Goal: Task Accomplishment & Management: Use online tool/utility

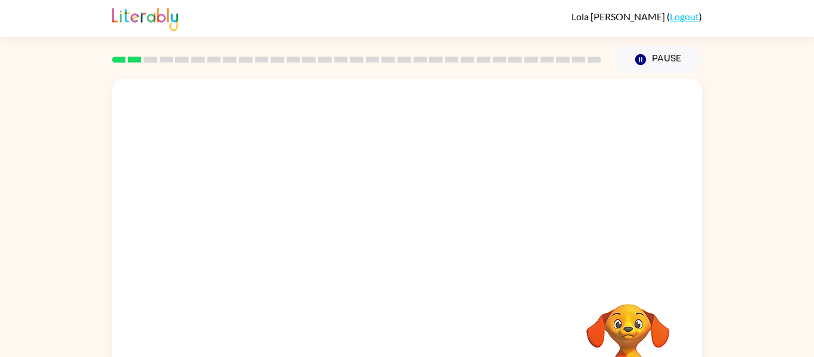
click at [525, 242] on div at bounding box center [407, 179] width 590 height 200
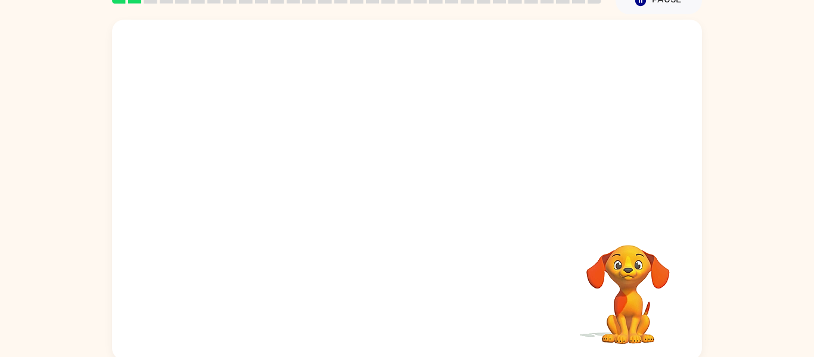
scroll to position [62, 0]
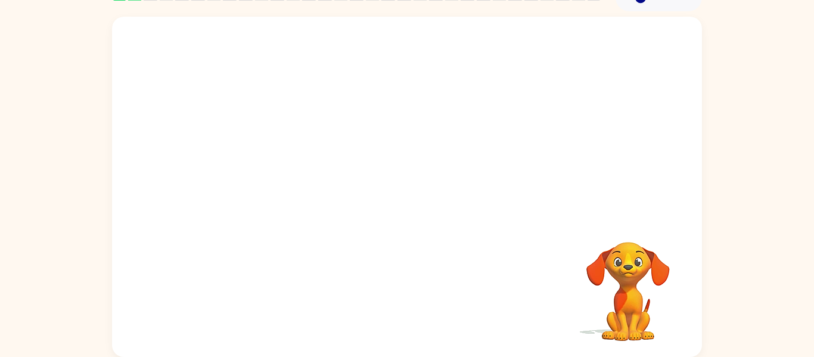
click at [369, 140] on video "Your browser must support playing .mp4 files to use Literably. Please try using…" at bounding box center [407, 117] width 590 height 200
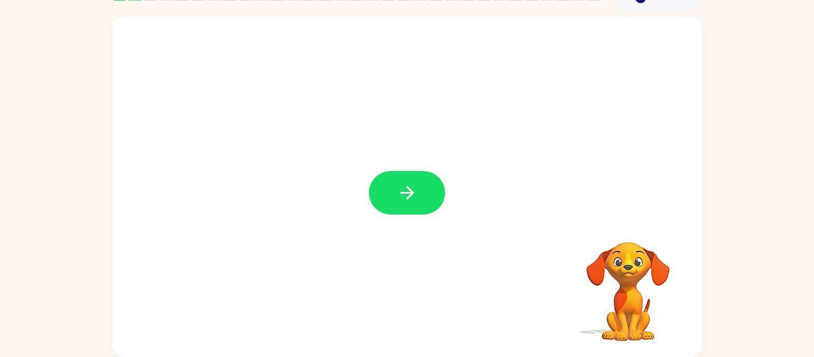
click at [412, 204] on button "button" at bounding box center [407, 193] width 76 height 44
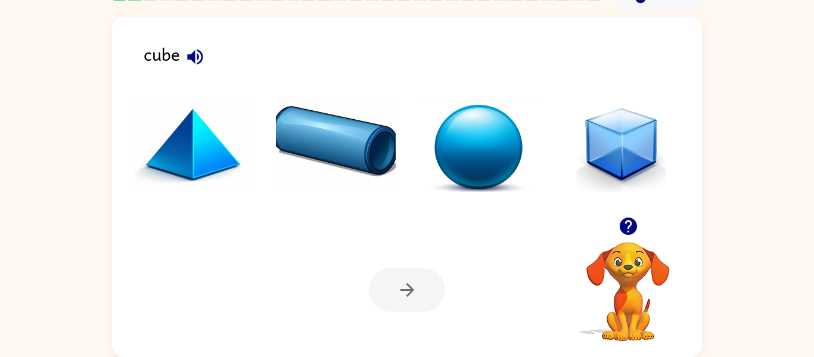
click at [412, 204] on ul at bounding box center [407, 151] width 566 height 114
click at [618, 145] on img at bounding box center [621, 147] width 120 height 89
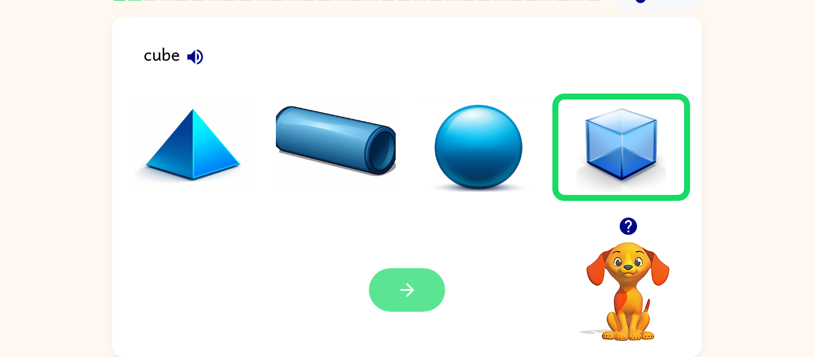
click at [427, 285] on button "button" at bounding box center [407, 290] width 76 height 44
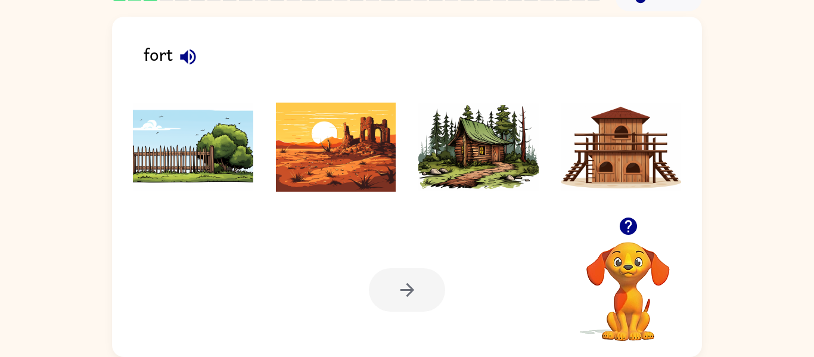
click at [446, 145] on img at bounding box center [478, 147] width 120 height 89
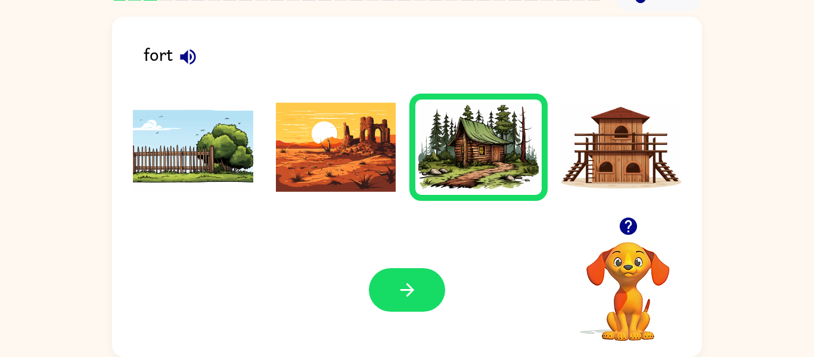
click at [654, 163] on img at bounding box center [621, 147] width 120 height 89
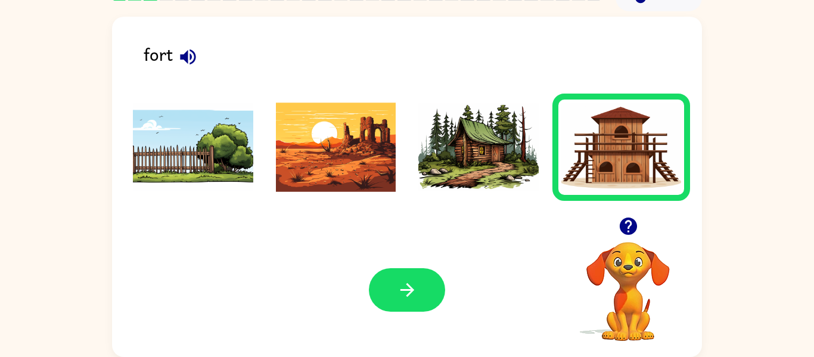
click at [440, 152] on img at bounding box center [478, 147] width 120 height 89
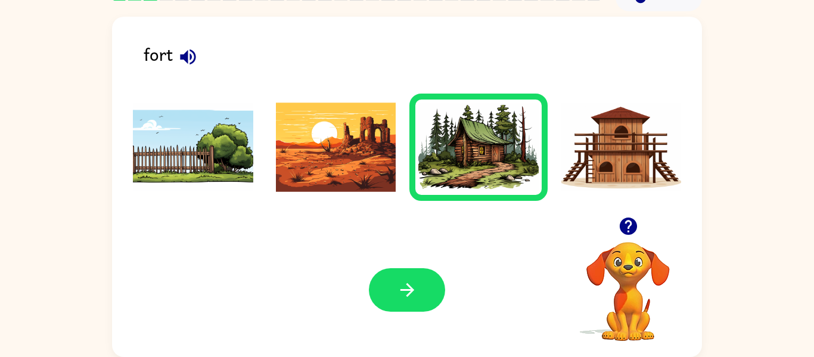
click at [671, 148] on img at bounding box center [621, 147] width 120 height 89
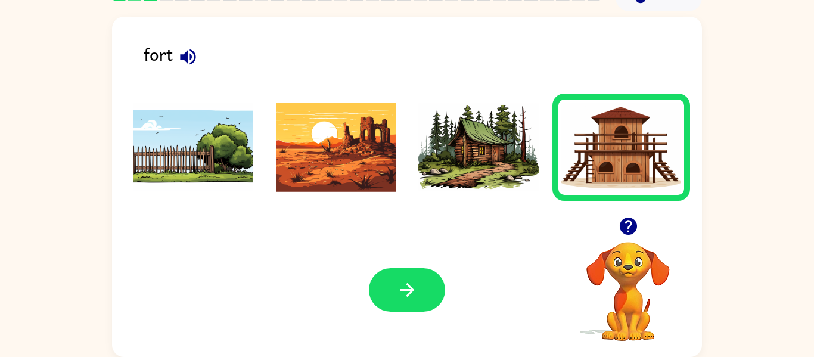
click at [671, 147] on img at bounding box center [621, 147] width 120 height 89
click at [642, 104] on img at bounding box center [621, 147] width 120 height 89
click at [467, 175] on img at bounding box center [478, 147] width 120 height 89
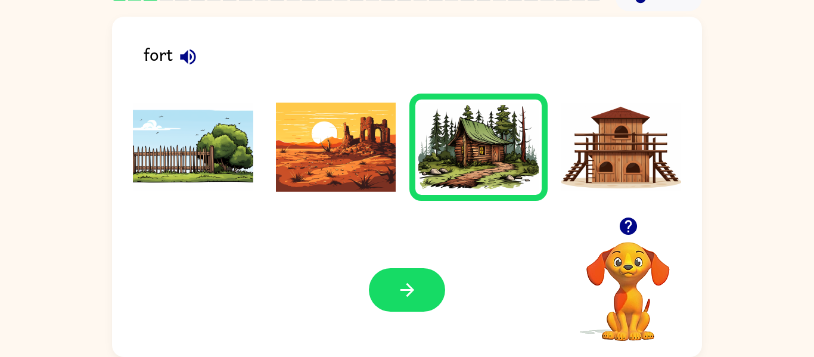
click at [598, 148] on img at bounding box center [621, 147] width 120 height 89
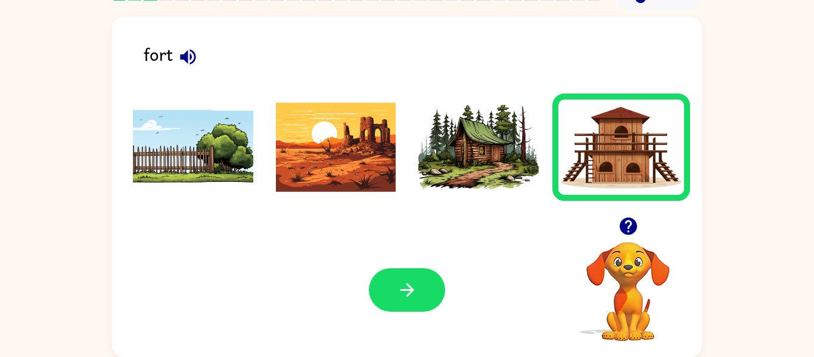
click at [555, 153] on li at bounding box center [621, 147] width 138 height 107
click at [556, 155] on li at bounding box center [621, 147] width 138 height 107
click at [472, 159] on img at bounding box center [478, 147] width 120 height 89
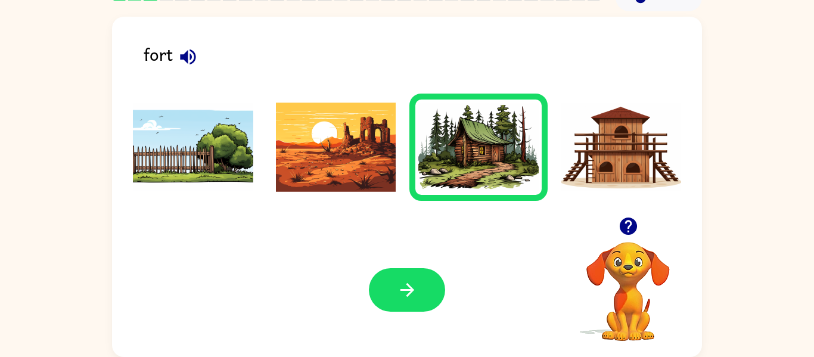
click at [634, 156] on img at bounding box center [621, 147] width 120 height 89
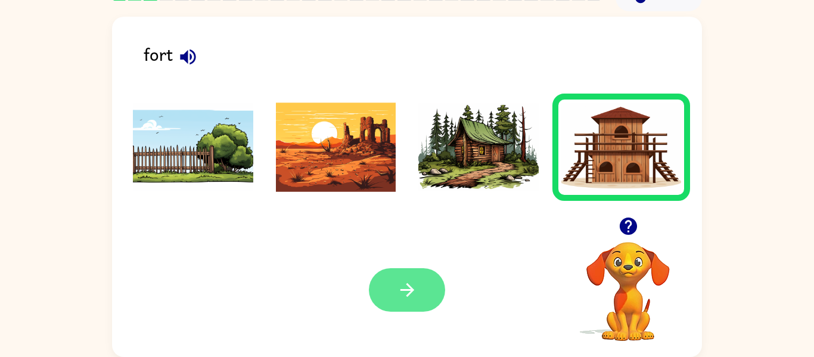
click at [429, 288] on button "button" at bounding box center [407, 290] width 76 height 44
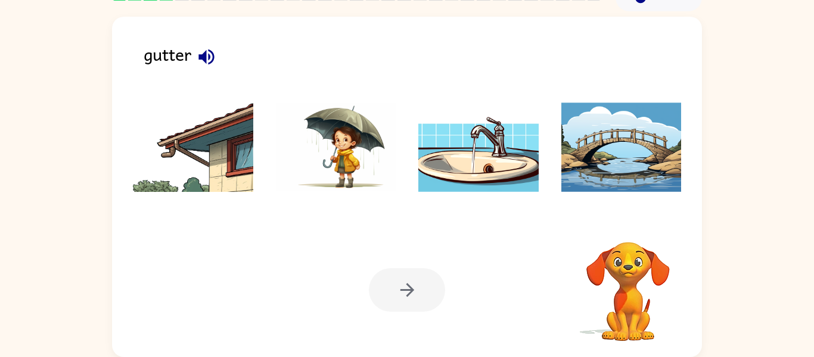
click at [374, 336] on div "Your browser must support playing .mp4 files to use Literably. Please try using…" at bounding box center [407, 290] width 590 height 134
click at [142, 147] on img at bounding box center [193, 147] width 120 height 89
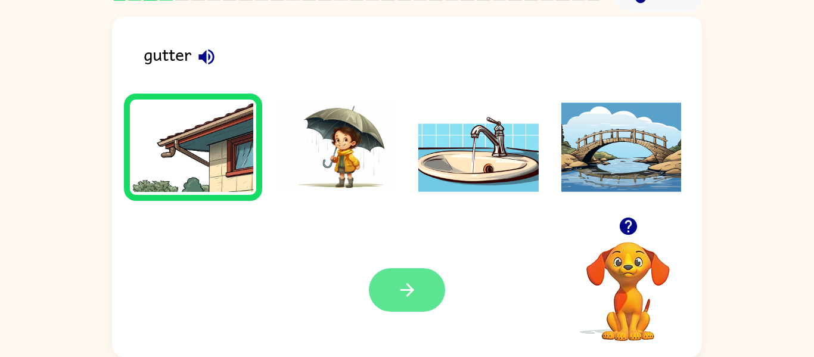
click at [430, 291] on button "button" at bounding box center [407, 290] width 76 height 44
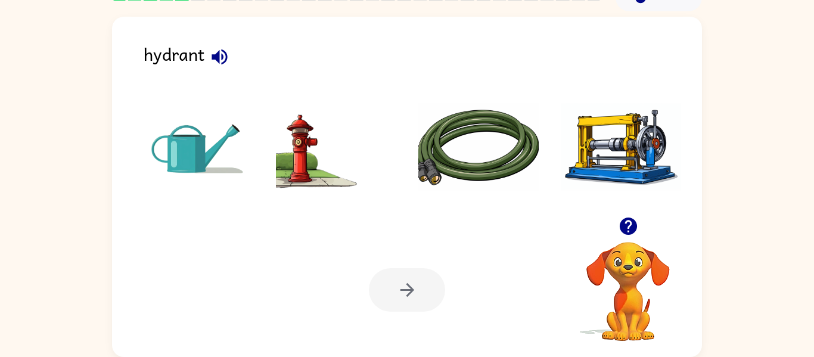
click at [318, 163] on img at bounding box center [336, 147] width 120 height 89
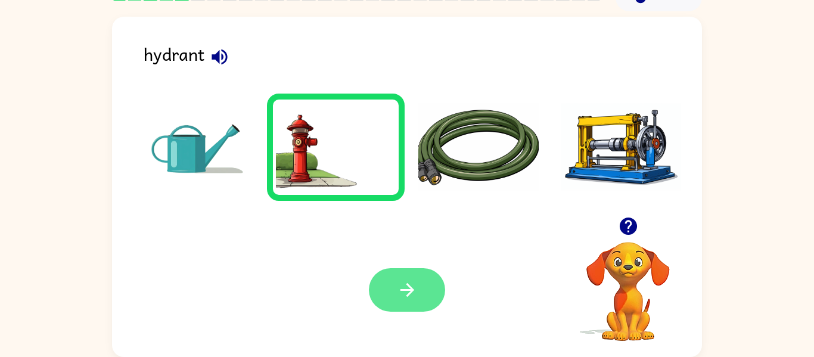
click at [403, 298] on icon "button" at bounding box center [407, 290] width 21 height 21
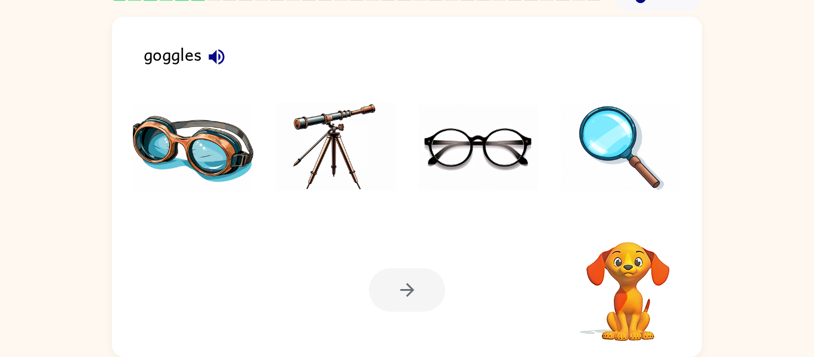
click at [403, 298] on div at bounding box center [407, 290] width 76 height 44
click at [219, 150] on img at bounding box center [193, 147] width 120 height 89
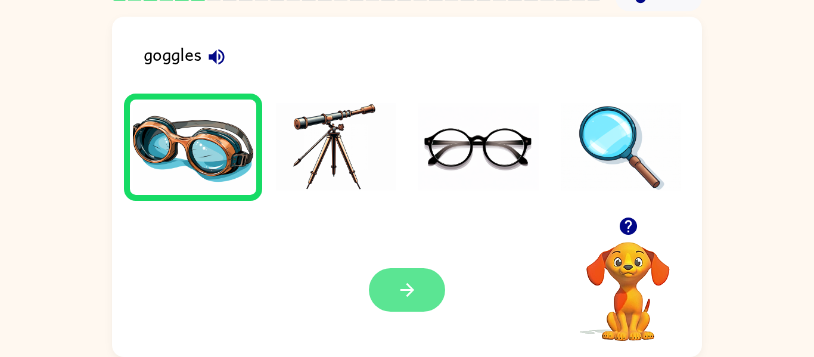
click at [427, 293] on button "button" at bounding box center [407, 290] width 76 height 44
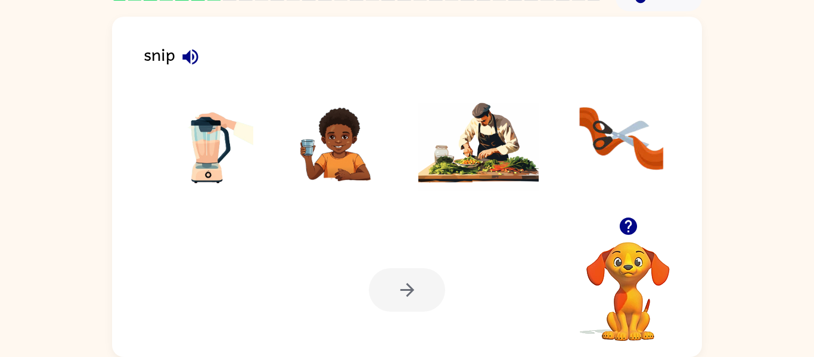
click at [616, 134] on img at bounding box center [621, 147] width 120 height 89
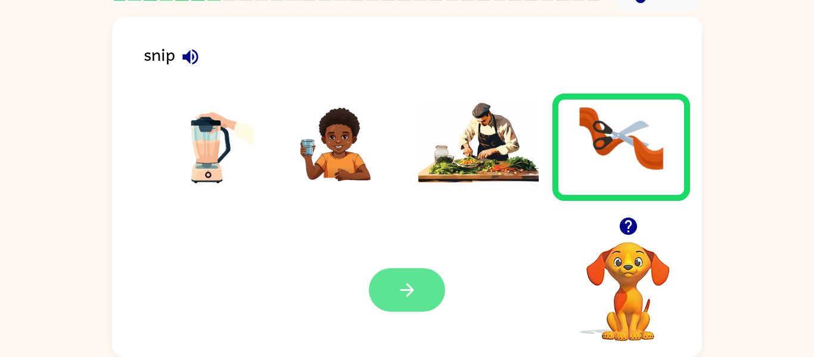
click at [416, 301] on button "button" at bounding box center [407, 290] width 76 height 44
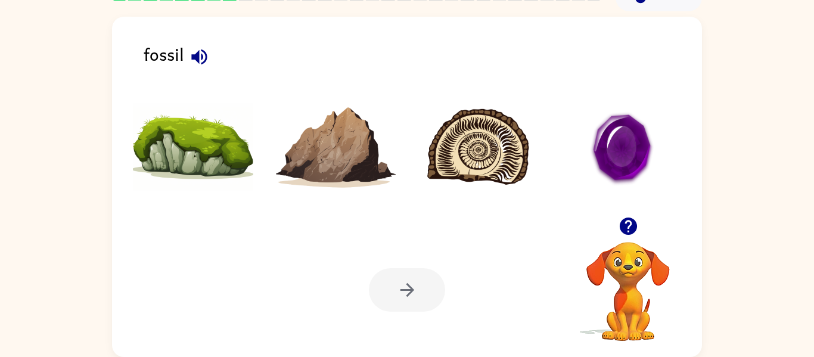
click at [521, 153] on img at bounding box center [478, 147] width 120 height 89
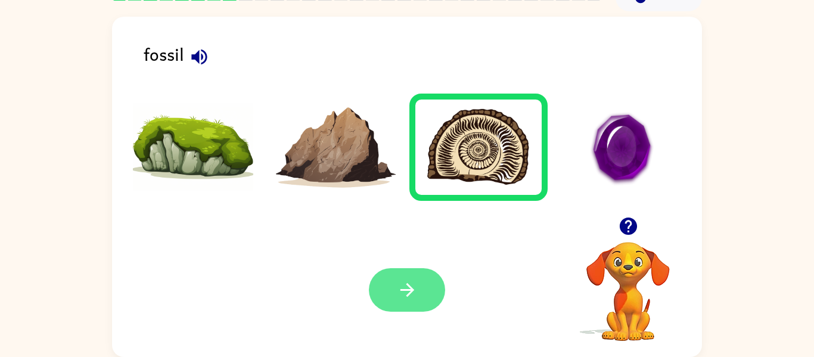
click at [418, 288] on button "button" at bounding box center [407, 290] width 76 height 44
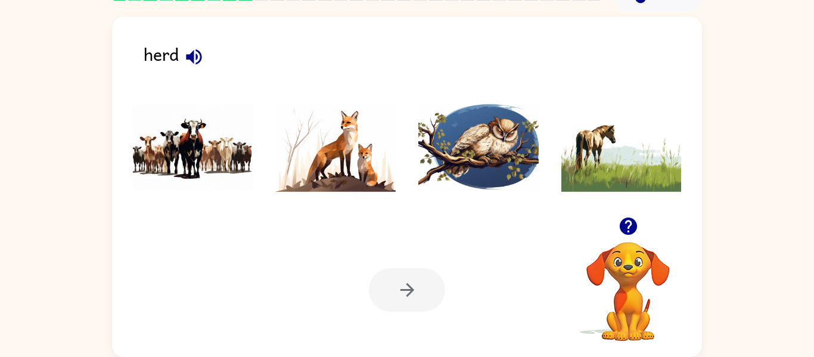
click at [189, 147] on img at bounding box center [193, 147] width 120 height 89
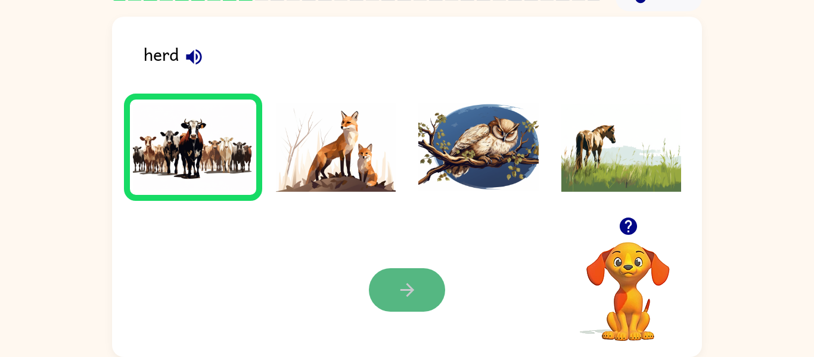
click at [397, 289] on icon "button" at bounding box center [407, 290] width 21 height 21
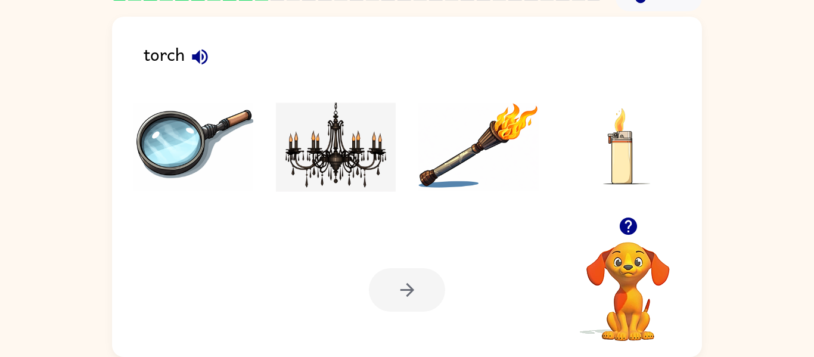
click at [458, 156] on img at bounding box center [478, 147] width 120 height 89
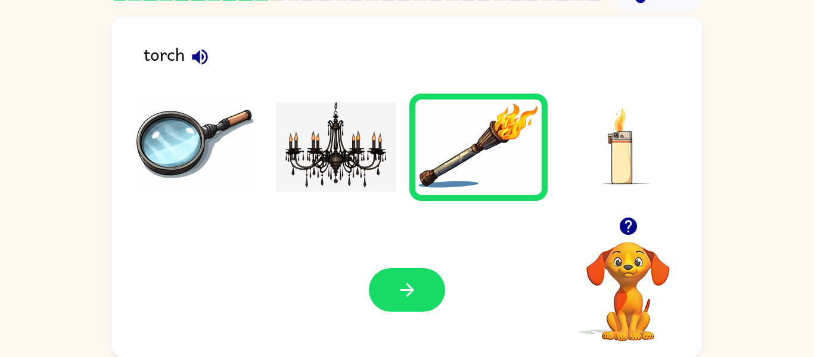
click at [458, 156] on img at bounding box center [478, 147] width 120 height 89
click at [423, 284] on button "button" at bounding box center [407, 290] width 76 height 44
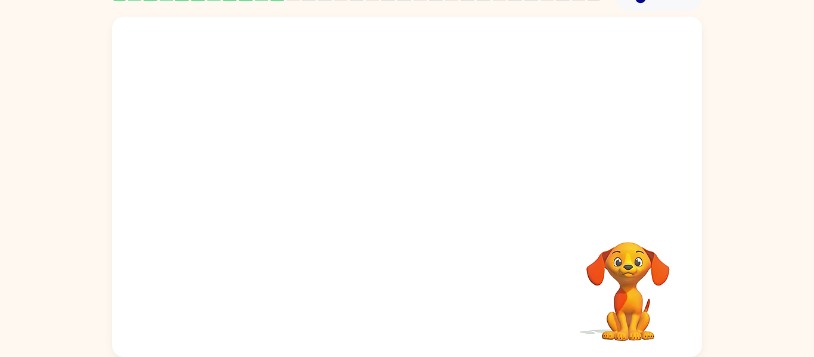
click at [403, 175] on video "Your browser must support playing .mp4 files to use Literably. Please try using…" at bounding box center [407, 117] width 590 height 200
click at [267, 167] on video "Your browser must support playing .mp4 files to use Literably. Please try using…" at bounding box center [407, 117] width 590 height 200
click at [266, 170] on video "Your browser must support playing .mp4 files to use Literably. Please try using…" at bounding box center [407, 117] width 590 height 200
click at [270, 166] on video "Your browser must support playing .mp4 files to use Literably. Please try using…" at bounding box center [407, 117] width 590 height 200
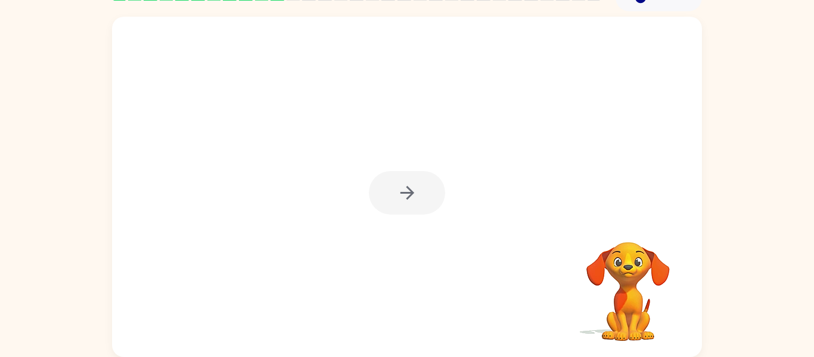
click at [415, 210] on div at bounding box center [407, 193] width 76 height 44
click at [402, 225] on div at bounding box center [407, 187] width 590 height 340
click at [390, 182] on button "button" at bounding box center [407, 193] width 76 height 44
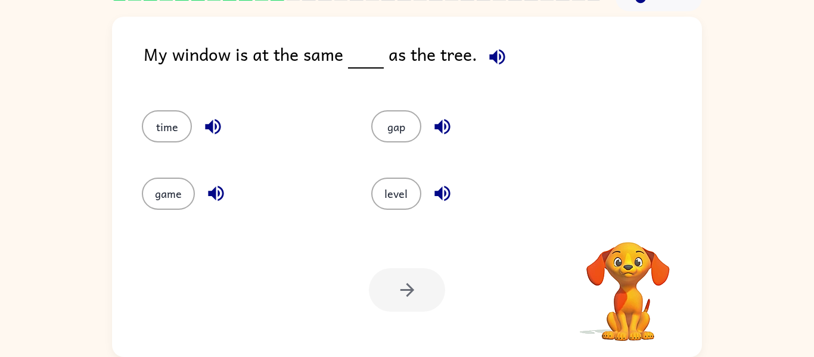
click at [496, 49] on icon "button" at bounding box center [496, 56] width 15 height 15
click at [564, 171] on div "level" at bounding box center [463, 188] width 229 height 67
click at [393, 183] on button "level" at bounding box center [396, 194] width 50 height 32
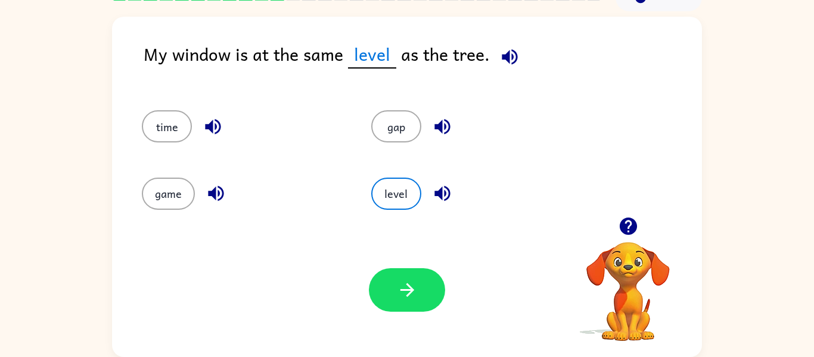
click at [514, 52] on icon "button" at bounding box center [509, 56] width 21 height 21
click at [509, 60] on icon "button" at bounding box center [509, 56] width 21 height 21
click at [389, 281] on button "button" at bounding box center [407, 290] width 76 height 44
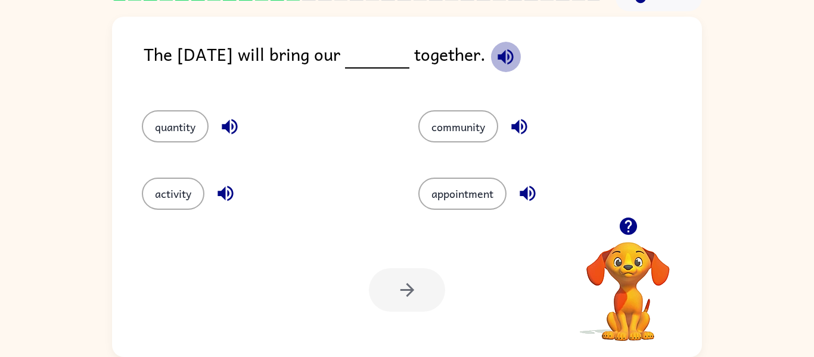
click at [508, 55] on icon "button" at bounding box center [505, 56] width 21 height 21
click at [228, 126] on icon "button" at bounding box center [229, 126] width 15 height 15
click at [227, 195] on icon "button" at bounding box center [225, 193] width 21 height 21
click at [527, 189] on icon "button" at bounding box center [527, 193] width 15 height 15
click at [517, 132] on icon "button" at bounding box center [519, 126] width 21 height 21
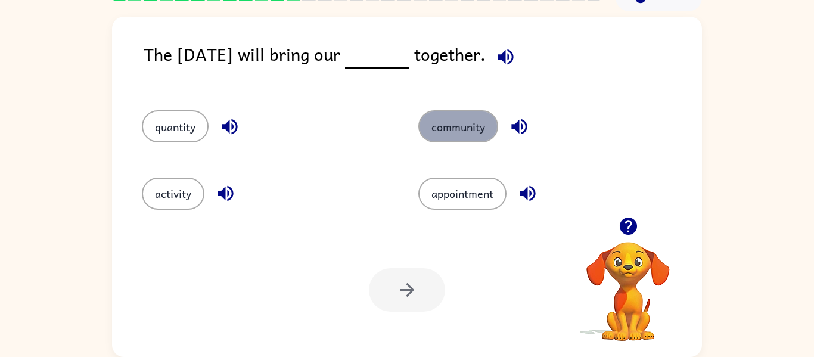
click at [482, 120] on button "community" at bounding box center [458, 126] width 80 height 32
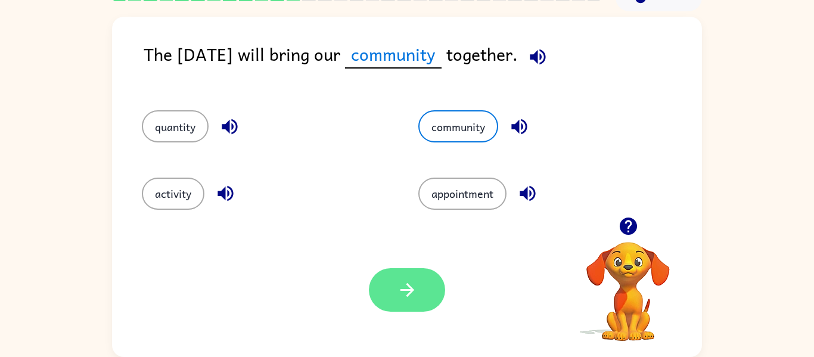
click at [387, 294] on button "button" at bounding box center [407, 290] width 76 height 44
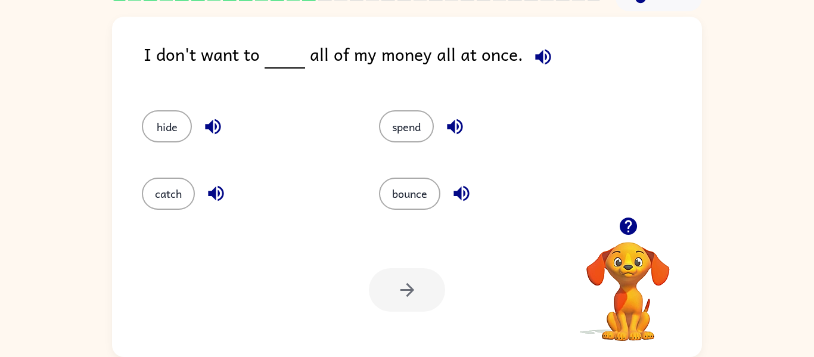
click at [539, 57] on icon "button" at bounding box center [542, 56] width 15 height 15
click at [385, 113] on button "spend" at bounding box center [406, 126] width 55 height 32
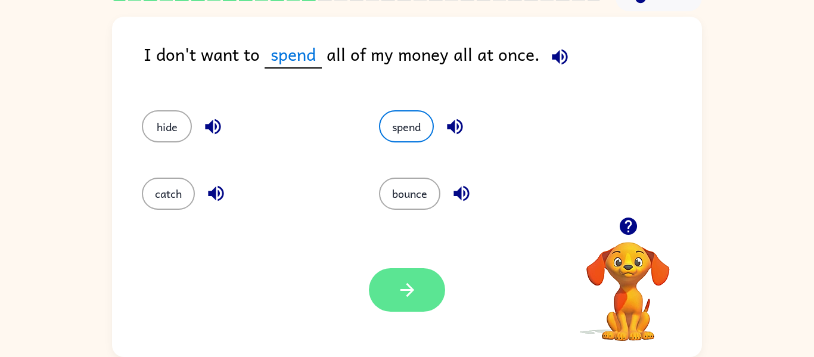
click at [430, 302] on button "button" at bounding box center [407, 290] width 76 height 44
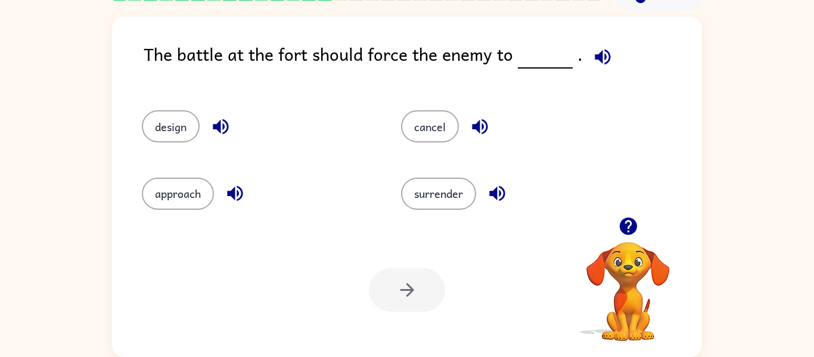
click at [592, 63] on icon "button" at bounding box center [602, 56] width 21 height 21
click at [444, 190] on button "surrender" at bounding box center [438, 194] width 75 height 32
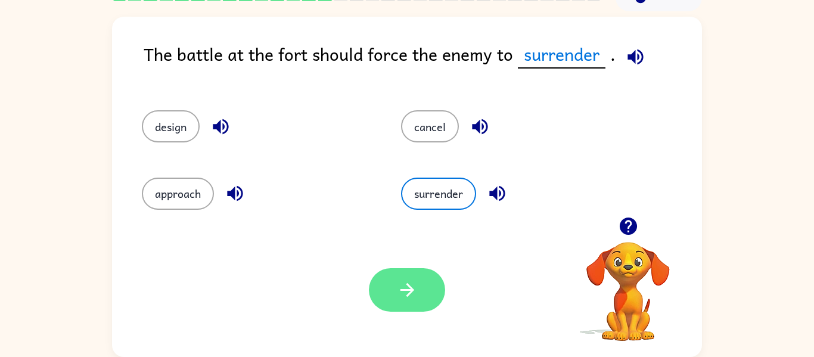
click at [386, 274] on button "button" at bounding box center [407, 290] width 76 height 44
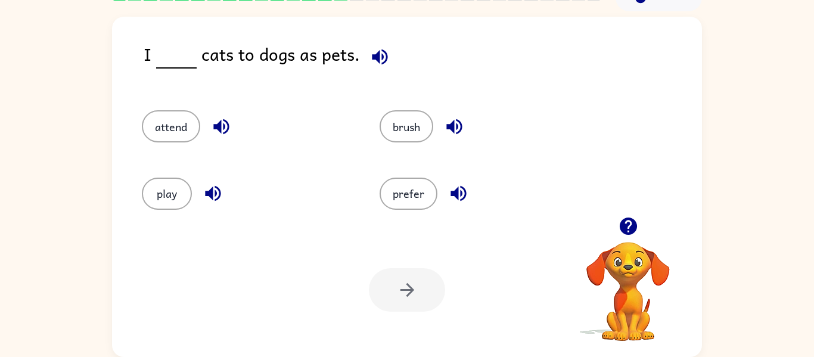
click at [378, 51] on icon "button" at bounding box center [380, 56] width 21 height 21
click at [371, 150] on div "brush" at bounding box center [476, 121] width 238 height 67
click at [409, 190] on button "prefer" at bounding box center [409, 194] width 58 height 32
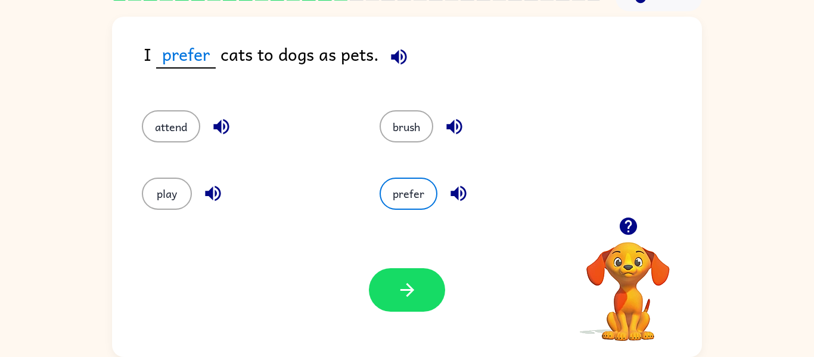
click at [297, 70] on div "I prefer cats to dogs as pets." at bounding box center [423, 64] width 558 height 46
click at [410, 287] on icon "button" at bounding box center [407, 290] width 14 height 14
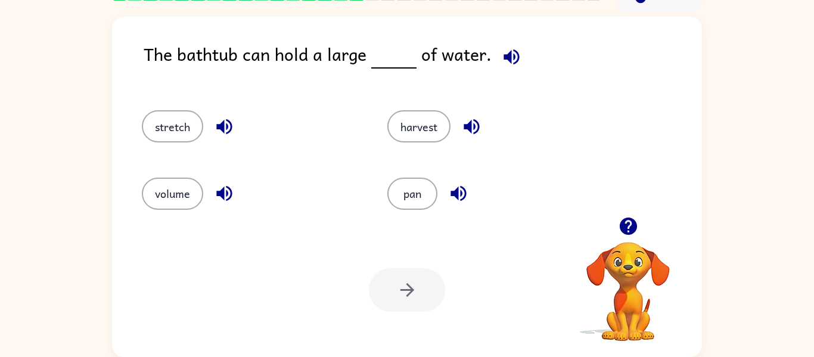
click at [209, 136] on div "stretch" at bounding box center [251, 126] width 218 height 32
click at [229, 120] on icon "button" at bounding box center [224, 126] width 21 height 21
click at [508, 57] on icon "button" at bounding box center [511, 56] width 21 height 21
click at [221, 125] on icon "button" at bounding box center [223, 126] width 15 height 15
click at [505, 64] on icon "button" at bounding box center [511, 56] width 21 height 21
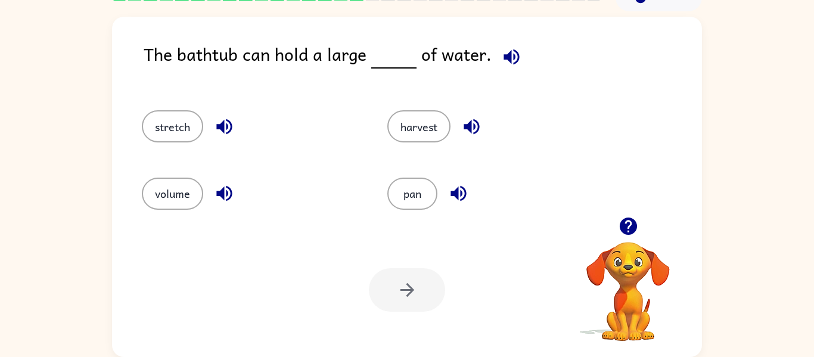
click at [513, 58] on icon "button" at bounding box center [511, 56] width 15 height 15
click at [225, 194] on icon "button" at bounding box center [224, 193] width 21 height 21
click at [513, 57] on icon "button" at bounding box center [511, 56] width 21 height 21
click at [504, 55] on icon "button" at bounding box center [511, 56] width 15 height 15
click at [470, 119] on icon "button" at bounding box center [471, 126] width 21 height 21
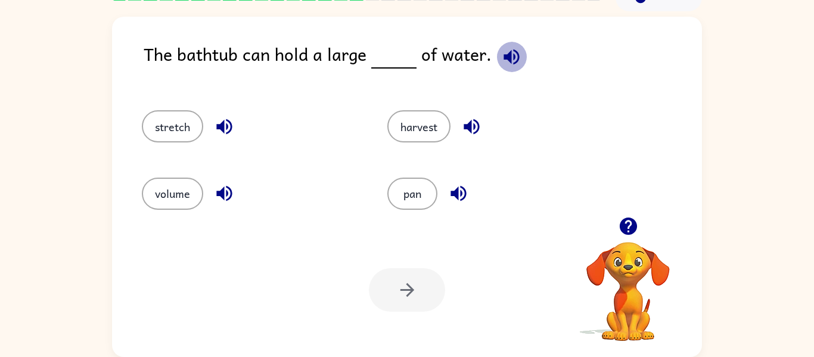
click at [502, 52] on icon "button" at bounding box center [511, 56] width 21 height 21
click at [455, 187] on icon "button" at bounding box center [458, 193] width 21 height 21
click at [503, 46] on icon "button" at bounding box center [511, 56] width 21 height 21
click at [455, 193] on icon "button" at bounding box center [458, 193] width 15 height 15
click at [501, 52] on icon "button" at bounding box center [511, 56] width 21 height 21
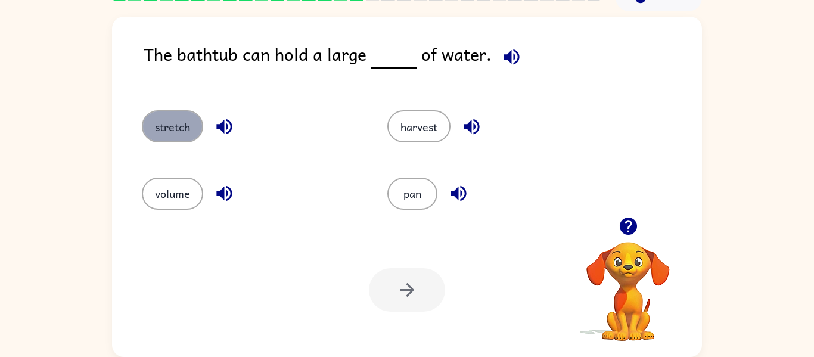
click at [164, 116] on button "stretch" at bounding box center [172, 126] width 61 height 32
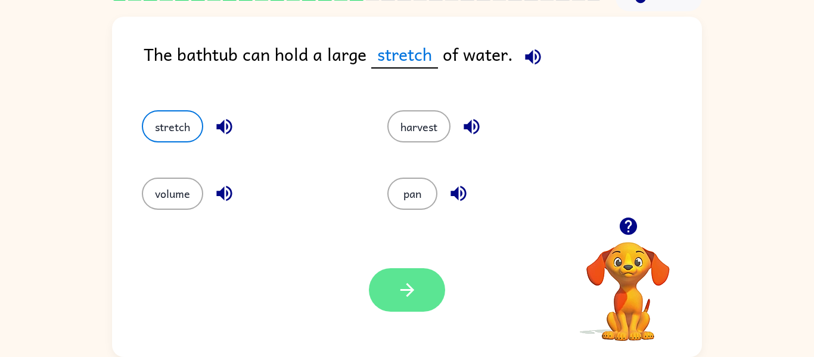
click at [402, 302] on button "button" at bounding box center [407, 290] width 76 height 44
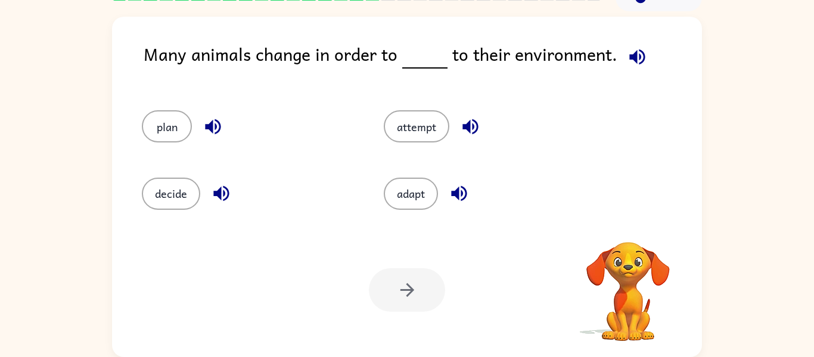
click at [402, 302] on div at bounding box center [407, 290] width 76 height 44
click at [616, 38] on div "Many animals change in order to to their environment. plan attempt decide adapt…" at bounding box center [407, 187] width 590 height 340
click at [632, 55] on icon "button" at bounding box center [637, 56] width 21 height 21
click at [214, 119] on icon "button" at bounding box center [213, 126] width 21 height 21
click at [219, 197] on icon "button" at bounding box center [220, 193] width 15 height 15
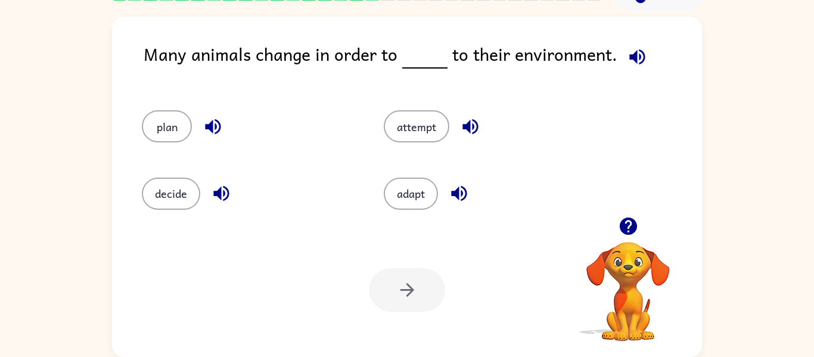
click at [471, 123] on icon "button" at bounding box center [469, 126] width 15 height 15
click at [466, 197] on icon "button" at bounding box center [458, 193] width 15 height 15
click at [417, 288] on div at bounding box center [407, 290] width 76 height 44
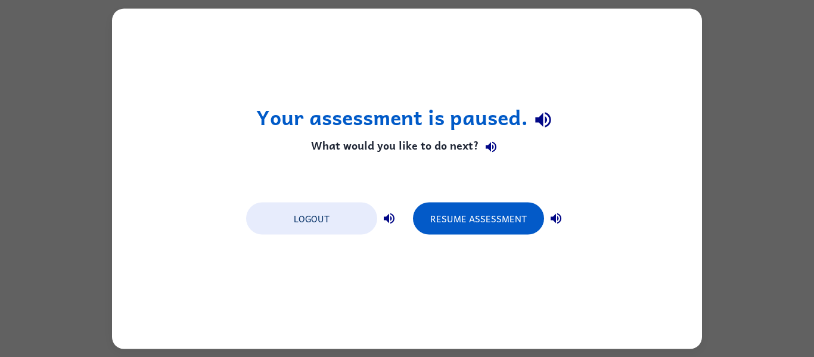
scroll to position [0, 0]
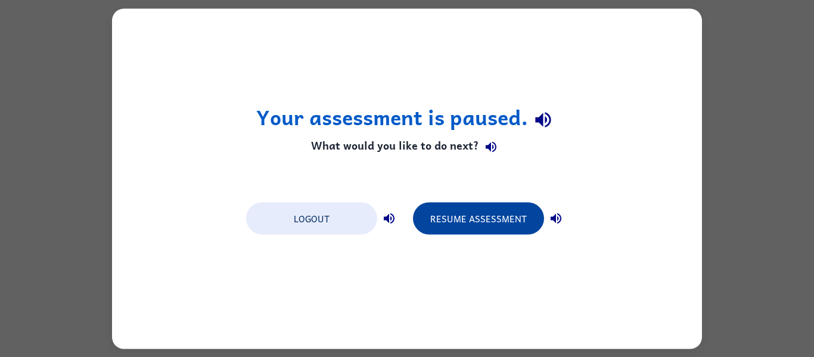
click at [457, 209] on button "Resume Assessment" at bounding box center [478, 218] width 131 height 32
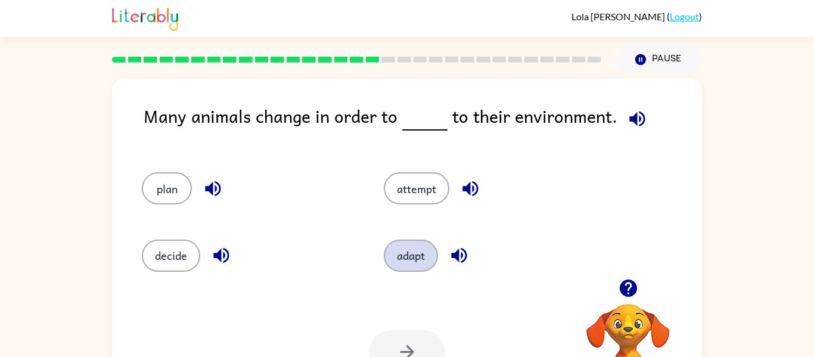
click at [418, 247] on button "adapt" at bounding box center [411, 256] width 54 height 32
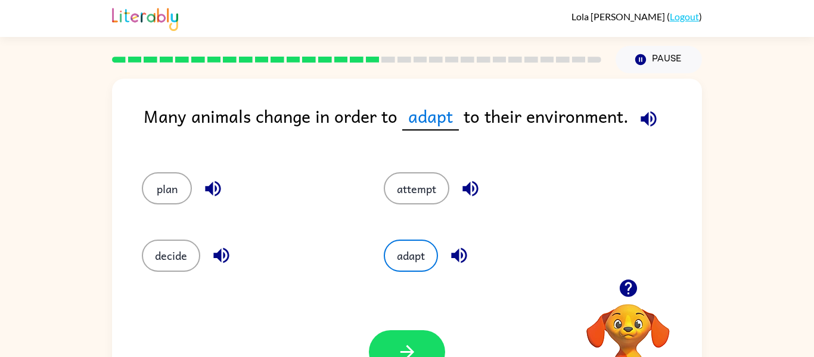
click at [414, 302] on div "Your browser must support playing .mp4 files to use Literably. Please try using…" at bounding box center [407, 352] width 590 height 134
click at [408, 339] on button "button" at bounding box center [407, 352] width 76 height 44
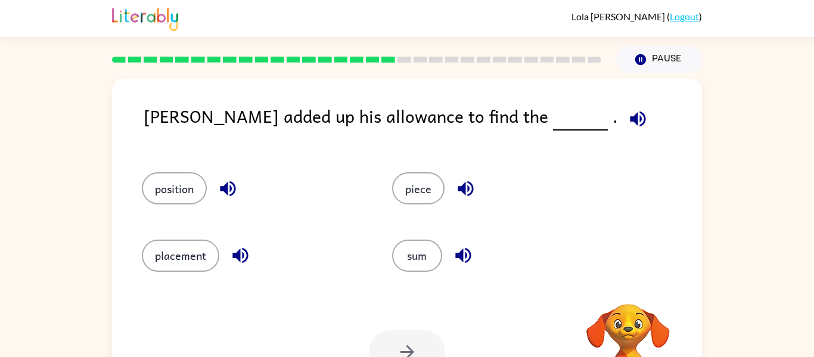
scroll to position [62, 0]
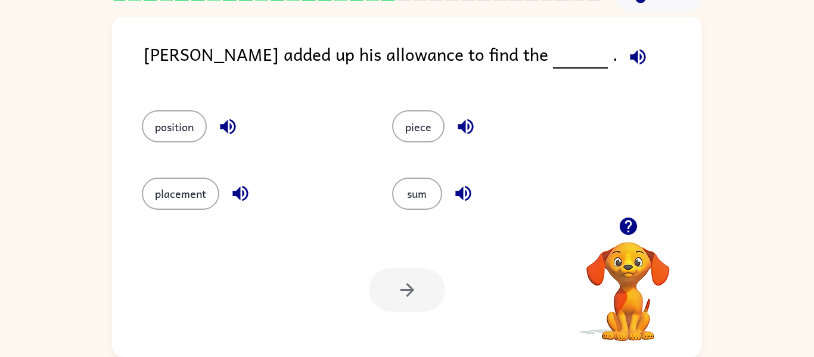
click at [232, 125] on icon "button" at bounding box center [228, 126] width 21 height 21
click at [244, 193] on icon "button" at bounding box center [239, 193] width 15 height 15
click at [464, 122] on icon "button" at bounding box center [465, 126] width 15 height 15
click at [465, 182] on button "button" at bounding box center [463, 193] width 30 height 30
click at [425, 202] on button "sum" at bounding box center [417, 194] width 50 height 32
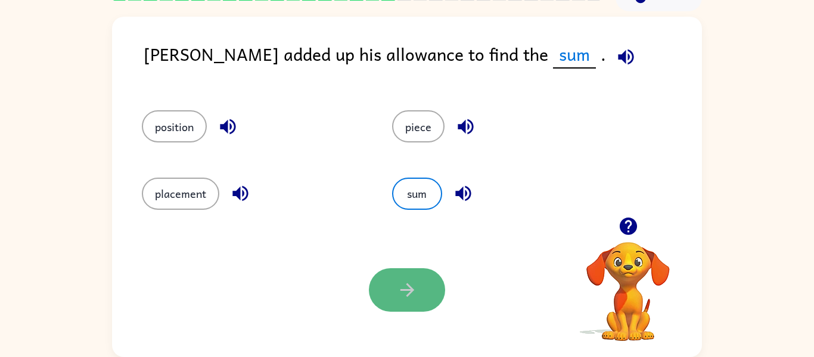
click at [411, 278] on button "button" at bounding box center [407, 290] width 76 height 44
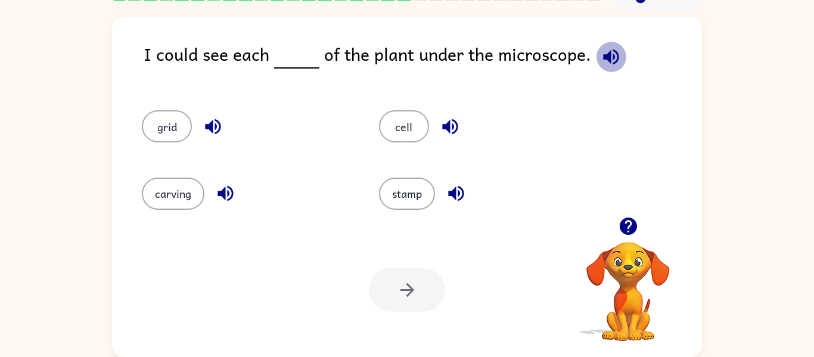
click at [604, 52] on icon "button" at bounding box center [610, 56] width 15 height 15
click at [398, 127] on button "cell" at bounding box center [404, 126] width 50 height 32
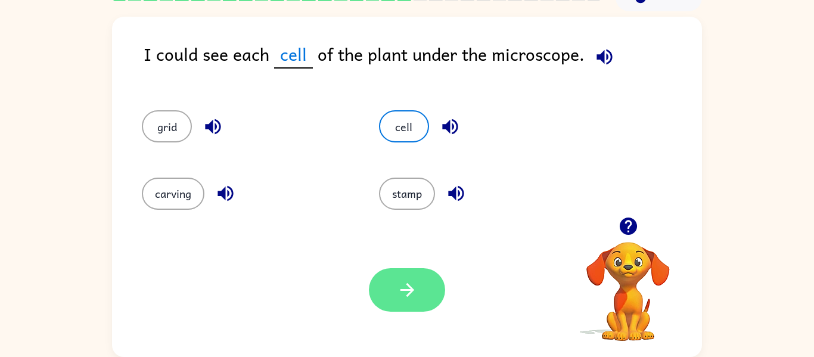
click at [423, 297] on button "button" at bounding box center [407, 290] width 76 height 44
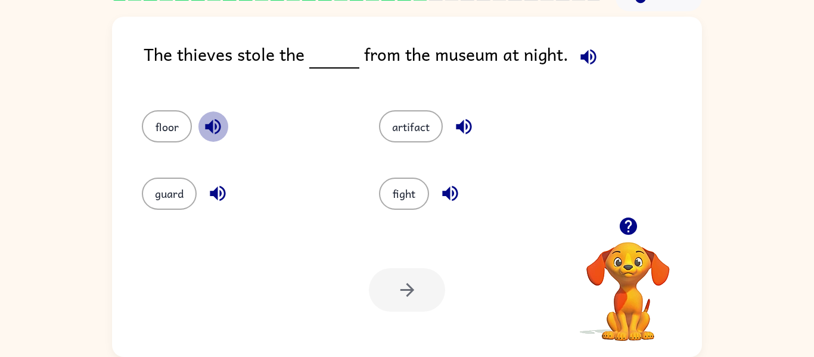
click at [212, 120] on icon "button" at bounding box center [213, 126] width 21 height 21
click at [215, 188] on icon "button" at bounding box center [217, 193] width 21 height 21
click at [486, 122] on div "artifact" at bounding box center [484, 126] width 210 height 32
click at [463, 126] on icon "button" at bounding box center [463, 126] width 15 height 15
click at [406, 113] on button "artifact" at bounding box center [411, 126] width 64 height 32
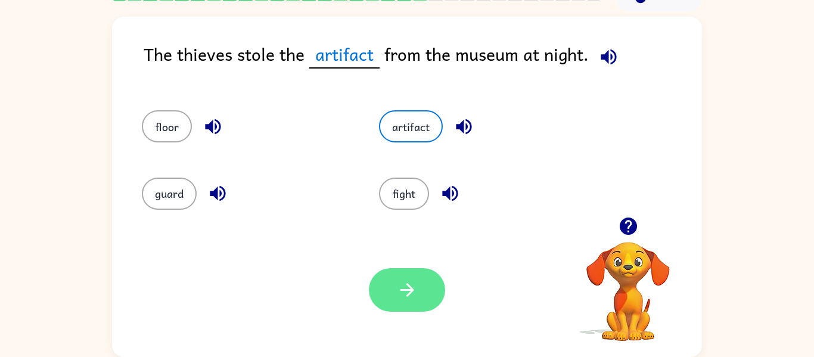
click at [432, 289] on button "button" at bounding box center [407, 290] width 76 height 44
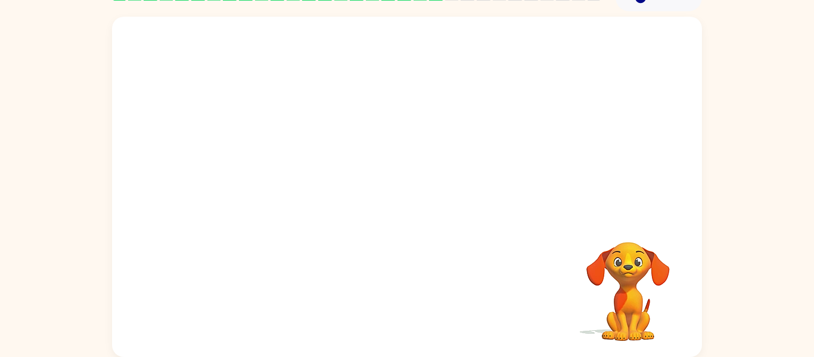
scroll to position [55, 0]
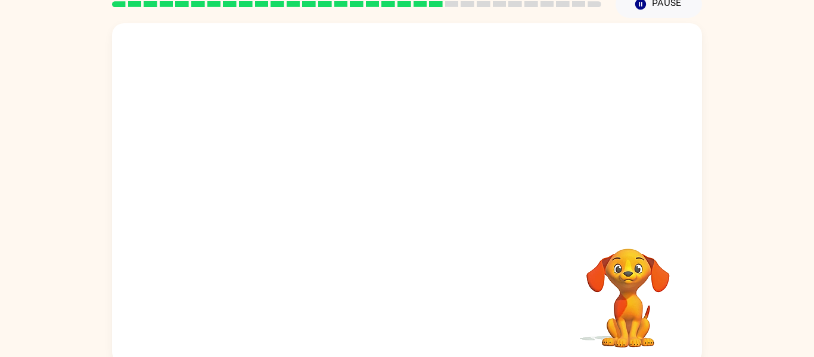
click at [432, 289] on div "Your browser must support playing .mp4 files to use Literably. Please try using…" at bounding box center [407, 193] width 590 height 340
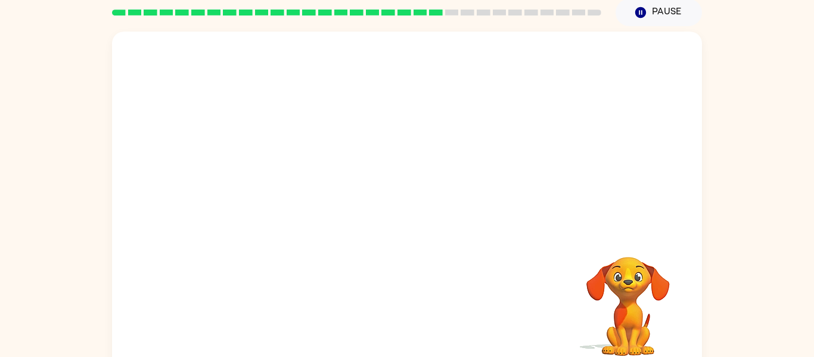
scroll to position [45, 0]
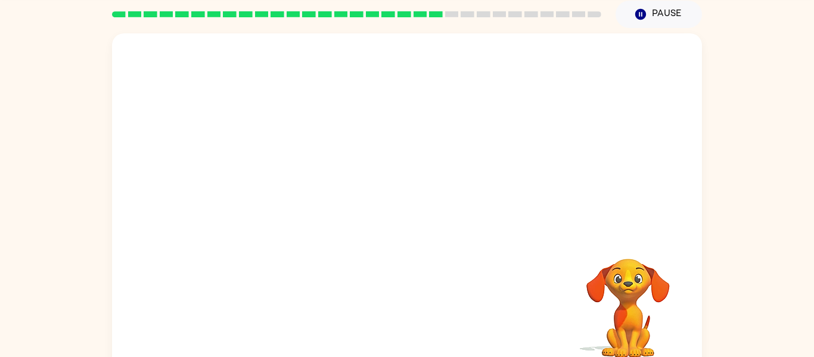
click at [295, 194] on video "Your browser must support playing .mp4 files to use Literably. Please try using…" at bounding box center [407, 133] width 590 height 200
click at [290, 190] on video "Your browser must support playing .mp4 files to use Literably. Please try using…" at bounding box center [407, 133] width 590 height 200
click at [295, 194] on video "Your browser must support playing .mp4 files to use Literably. Please try using…" at bounding box center [407, 133] width 590 height 200
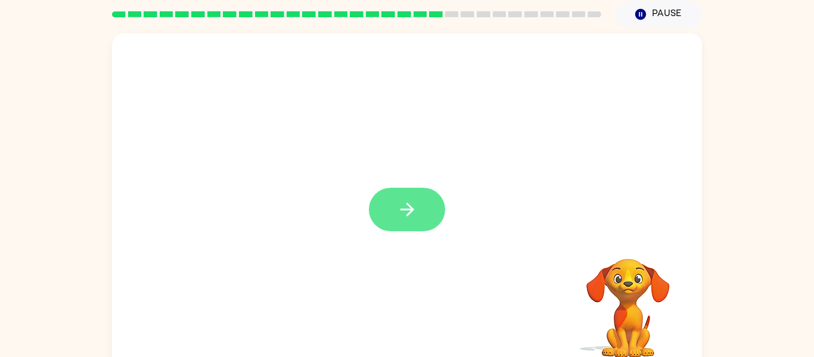
click at [421, 214] on button "button" at bounding box center [407, 210] width 76 height 44
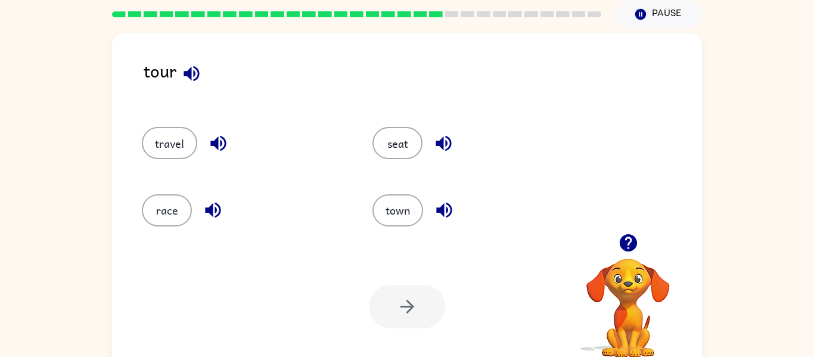
click at [224, 138] on icon "button" at bounding box center [217, 143] width 15 height 15
click at [213, 207] on icon "button" at bounding box center [212, 210] width 15 height 15
click at [190, 69] on icon "button" at bounding box center [191, 73] width 15 height 15
click at [442, 139] on icon "button" at bounding box center [443, 143] width 15 height 15
click at [437, 215] on icon "button" at bounding box center [444, 210] width 21 height 21
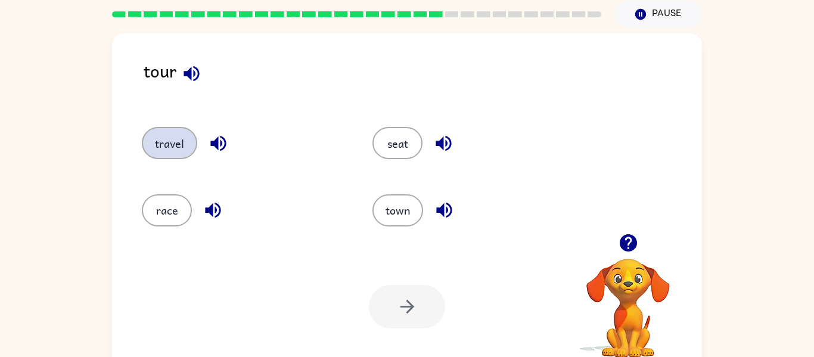
click at [162, 156] on button "travel" at bounding box center [169, 143] width 55 height 32
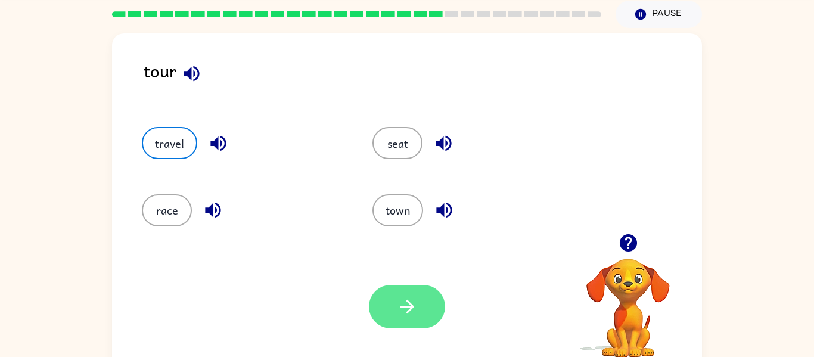
click at [412, 311] on icon "button" at bounding box center [407, 306] width 21 height 21
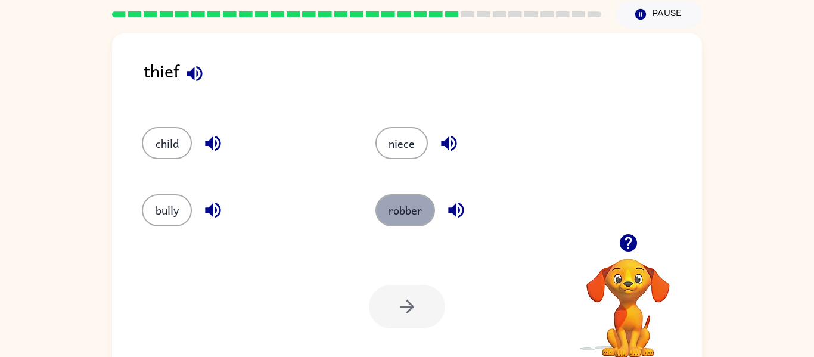
click at [411, 201] on button "robber" at bounding box center [405, 210] width 60 height 32
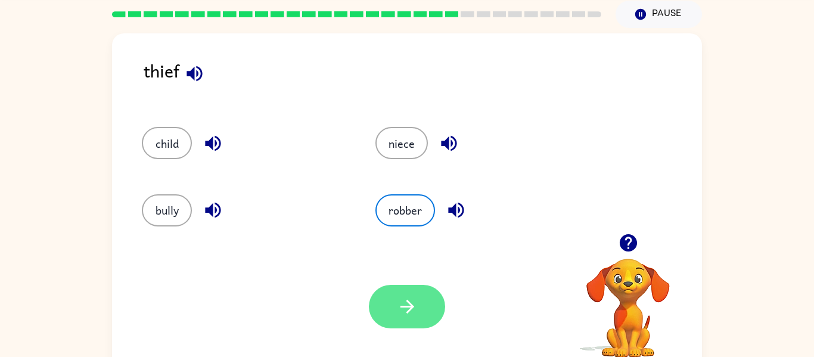
click at [408, 296] on button "button" at bounding box center [407, 307] width 76 height 44
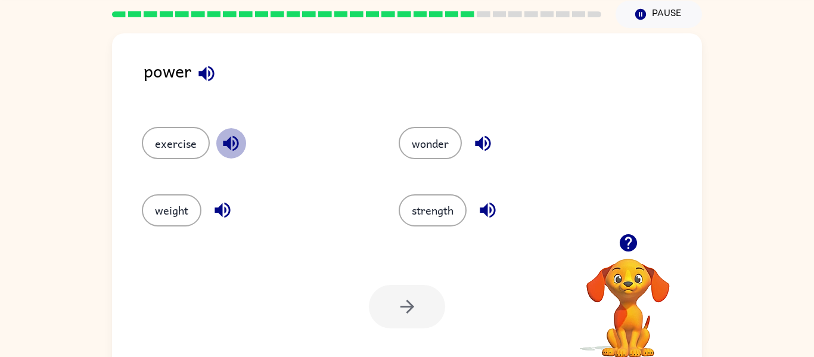
click at [218, 138] on button "button" at bounding box center [231, 143] width 30 height 30
click at [223, 217] on icon "button" at bounding box center [222, 210] width 21 height 21
click at [489, 139] on icon "button" at bounding box center [482, 143] width 15 height 15
click at [440, 153] on button "wonder" at bounding box center [430, 143] width 63 height 32
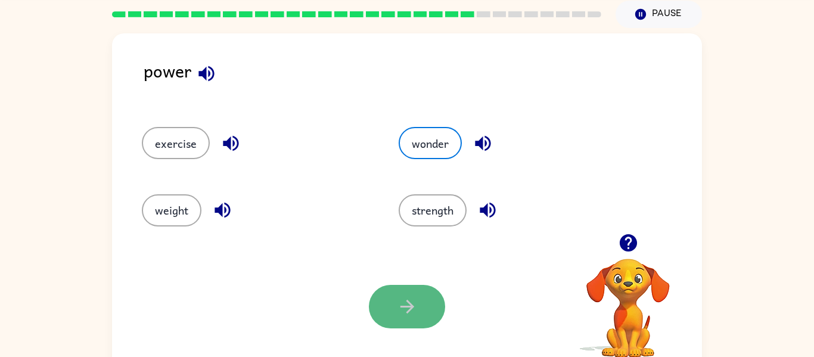
click at [408, 296] on icon "button" at bounding box center [407, 306] width 21 height 21
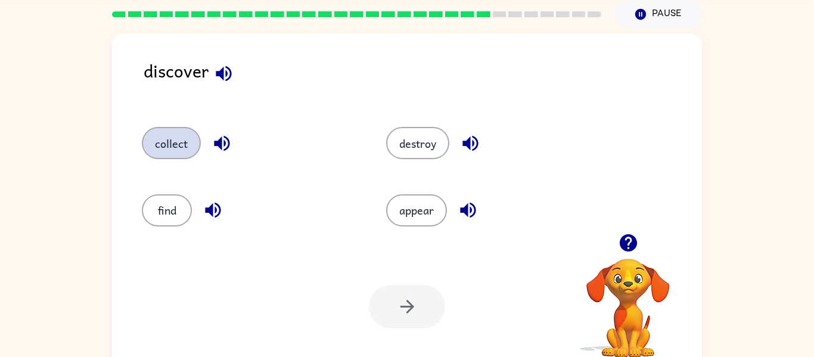
click at [154, 144] on button "collect" at bounding box center [171, 143] width 59 height 32
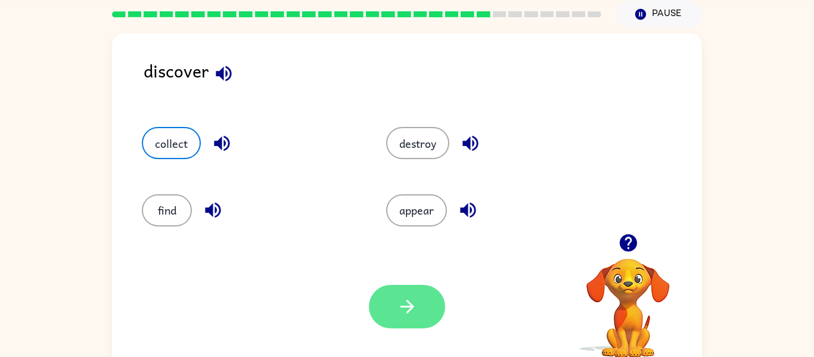
click at [386, 309] on button "button" at bounding box center [407, 307] width 76 height 44
